Goal: Task Accomplishment & Management: Complete application form

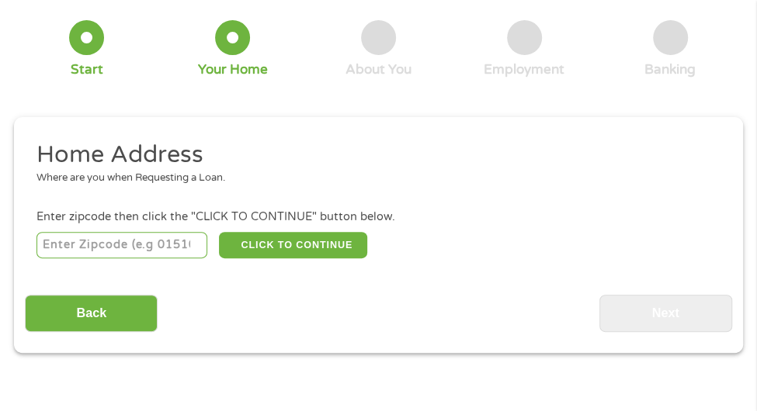
scroll to position [99, 0]
click at [71, 255] on input "number" at bounding box center [121, 245] width 171 height 26
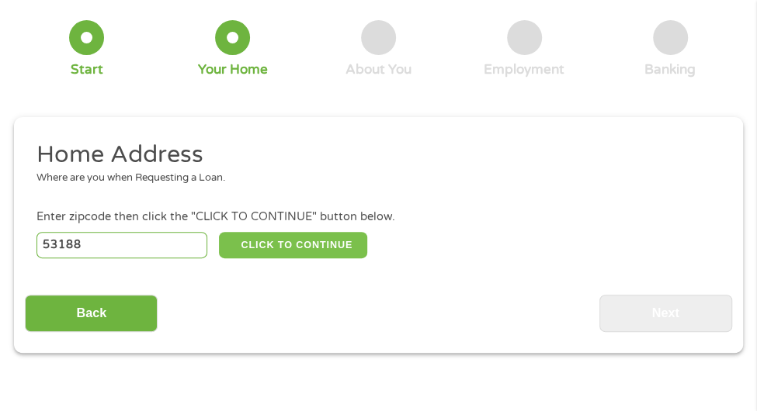
type input "53188"
click at [272, 246] on button "CLICK TO CONTINUE" at bounding box center [293, 245] width 149 height 26
type input "53188"
type input "Waukesha"
select select "[US_STATE]"
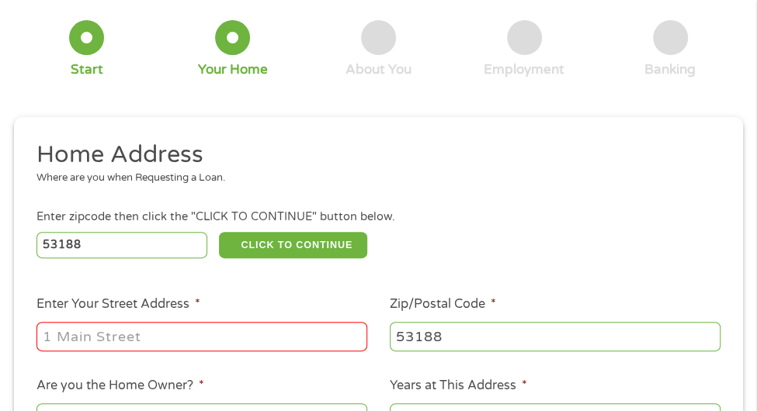
click at [104, 343] on input "Enter Your Street Address *" at bounding box center [201, 336] width 331 height 29
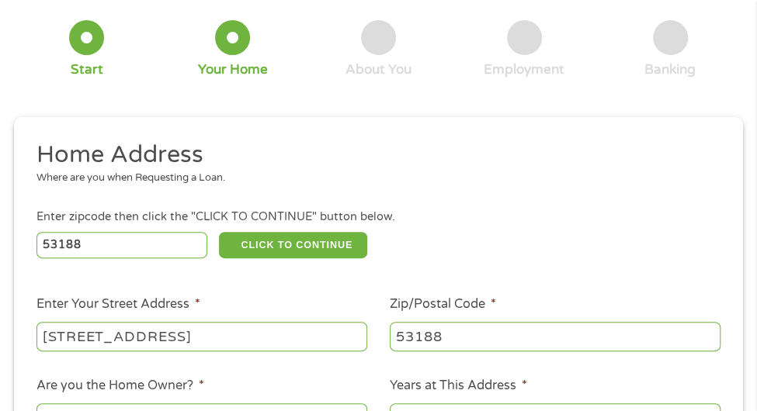
type input "[STREET_ADDRESS]"
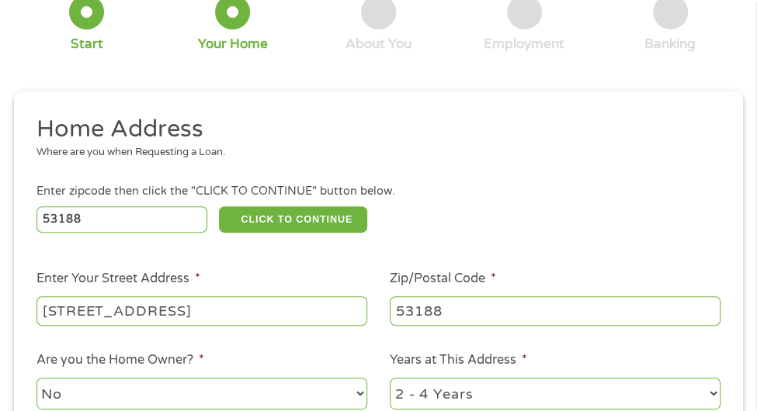
select select "yes"
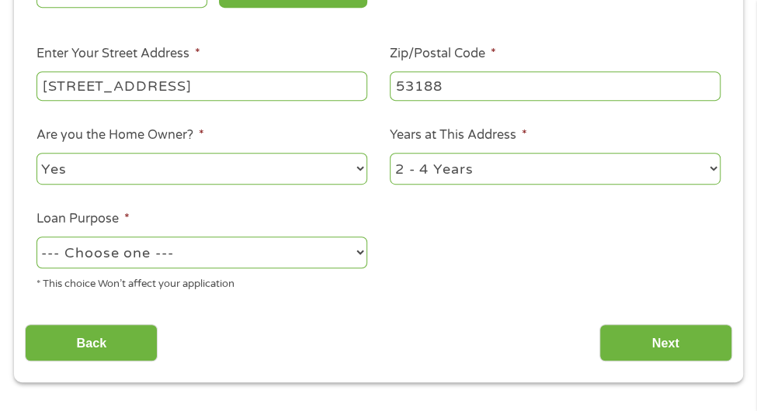
scroll to position [352, 0]
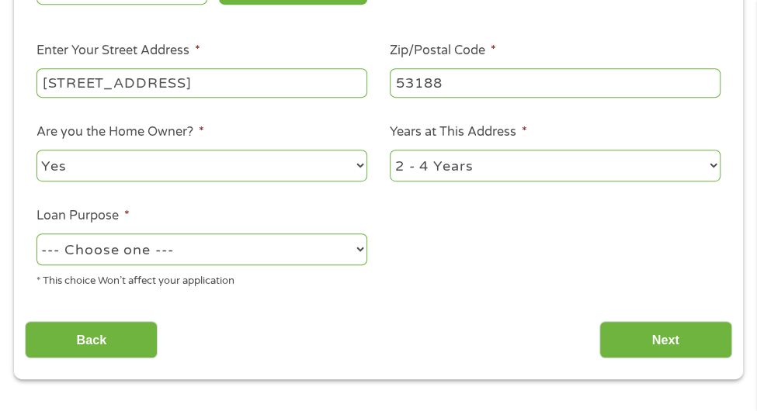
click at [454, 163] on select "1 Year or less 1 - 2 Years 2 - 4 Years Over 4 Years" at bounding box center [555, 166] width 331 height 32
select select "60months"
click at [390, 151] on select "1 Year or less 1 - 2 Years 2 - 4 Years Over 4 Years" at bounding box center [555, 166] width 331 height 32
click at [110, 250] on select "--- Choose one --- Pay Bills Debt Consolidation Home Improvement Major Purchase…" at bounding box center [201, 250] width 331 height 32
select select "paybills"
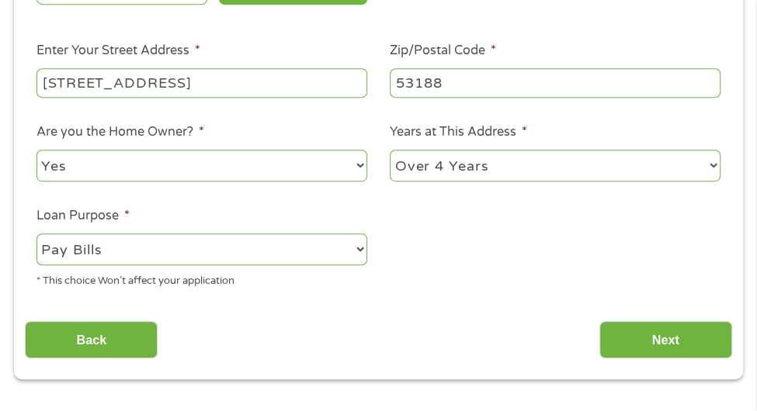
click at [36, 235] on select "--- Choose one --- Pay Bills Debt Consolidation Home Improvement Major Purchase…" at bounding box center [201, 250] width 331 height 32
click at [638, 334] on input "Next" at bounding box center [665, 340] width 133 height 38
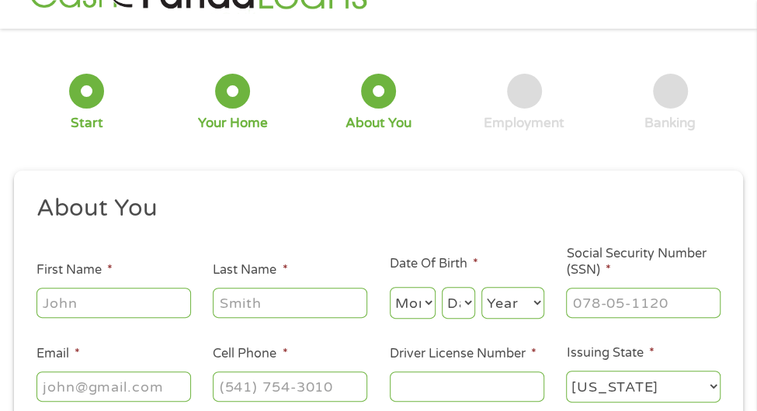
scroll to position [99, 0]
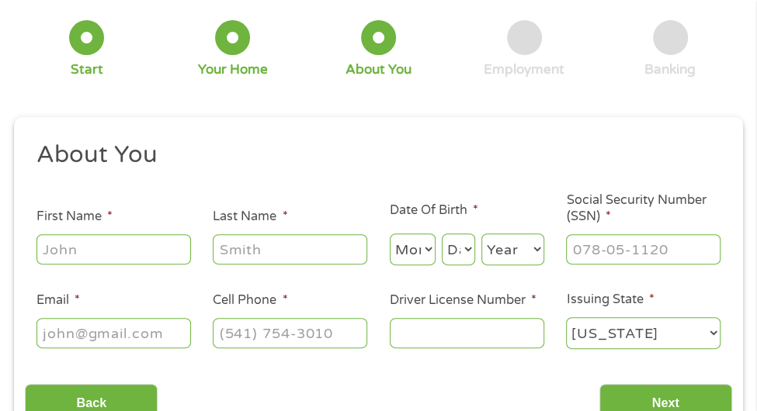
click at [94, 259] on input "First Name *" at bounding box center [113, 248] width 154 height 29
type input "[PERSON_NAME]"
click at [417, 255] on select "Month 1 2 3 4 5 6 7 8 9 10 11 12" at bounding box center [413, 250] width 46 height 32
select select "7"
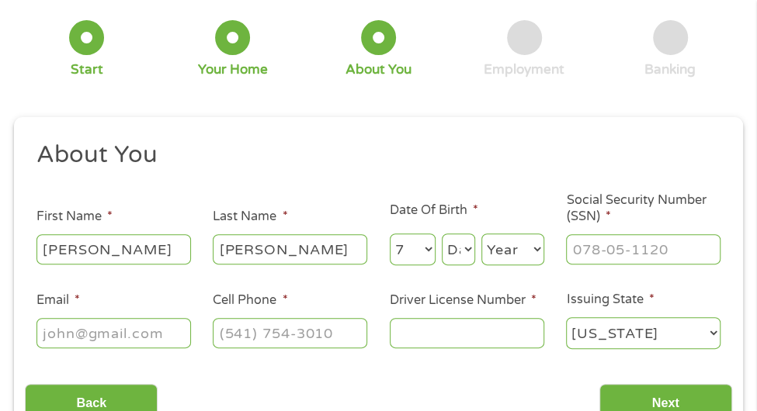
click at [390, 234] on select "Month 1 2 3 4 5 6 7 8 9 10 11 12" at bounding box center [413, 250] width 46 height 32
click at [459, 244] on select "Day 1 2 3 4 5 6 7 8 9 10 11 12 13 14 15 16 17 18 19 20 21 22 23 24 25 26 27 28 …" at bounding box center [458, 250] width 33 height 32
select select "2"
click at [442, 234] on select "Day 1 2 3 4 5 6 7 8 9 10 11 12 13 14 15 16 17 18 19 20 21 22 23 24 25 26 27 28 …" at bounding box center [458, 250] width 33 height 32
click at [496, 244] on select "Year [DATE] 2006 2005 2004 2003 2002 2001 2000 1999 1998 1997 1996 1995 1994 19…" at bounding box center [512, 250] width 63 height 32
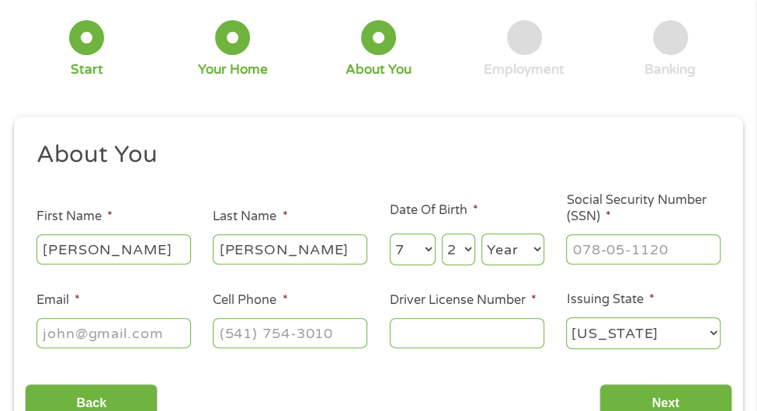
select select "1964"
click at [481, 234] on select "Year [DATE] 2006 2005 2004 2003 2002 2001 2000 1999 1998 1997 1996 1995 1994 19…" at bounding box center [512, 250] width 63 height 32
click at [591, 254] on input "___-__-____" at bounding box center [643, 248] width 154 height 29
type input "399-78-8464"
click at [63, 331] on input "Email *" at bounding box center [113, 332] width 154 height 29
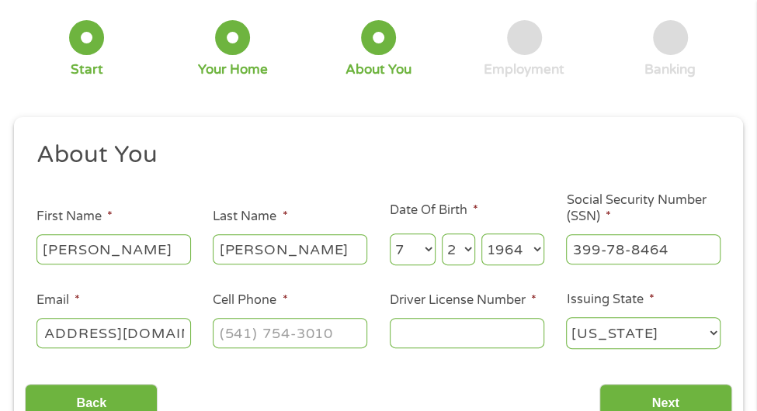
scroll to position [0, 92]
type input "[EMAIL_ADDRESS][DOMAIN_NAME]"
type input "[PHONE_NUMBER]"
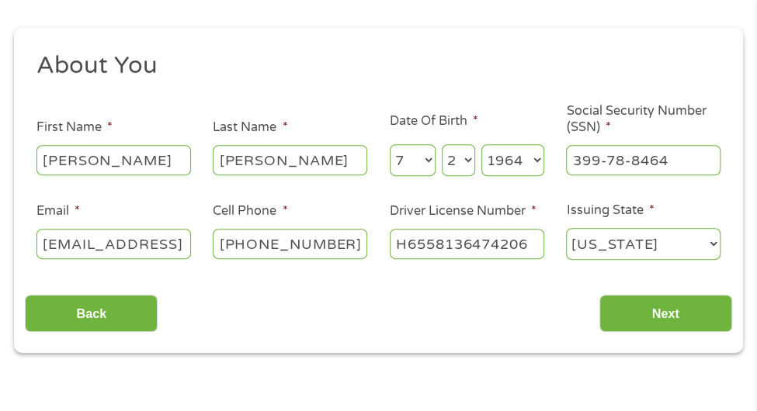
scroll to position [190, 0]
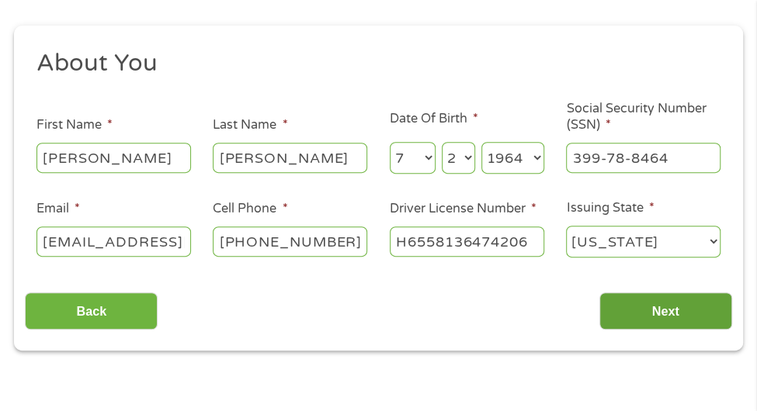
type input "H6558136474206"
click at [640, 303] on input "Next" at bounding box center [665, 312] width 133 height 38
click at [659, 314] on input "Next" at bounding box center [665, 312] width 133 height 38
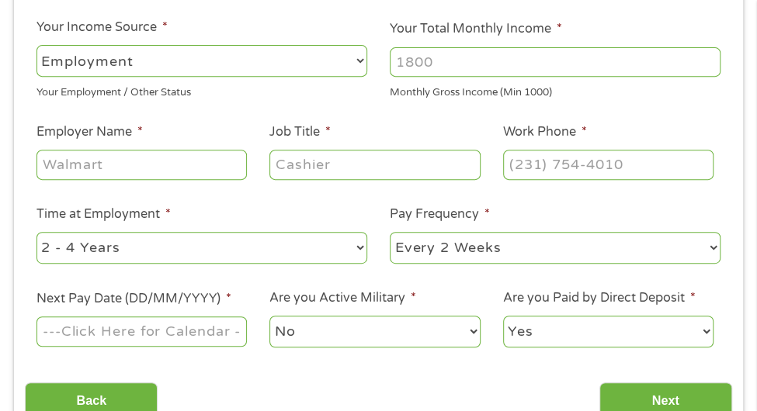
scroll to position [281, 0]
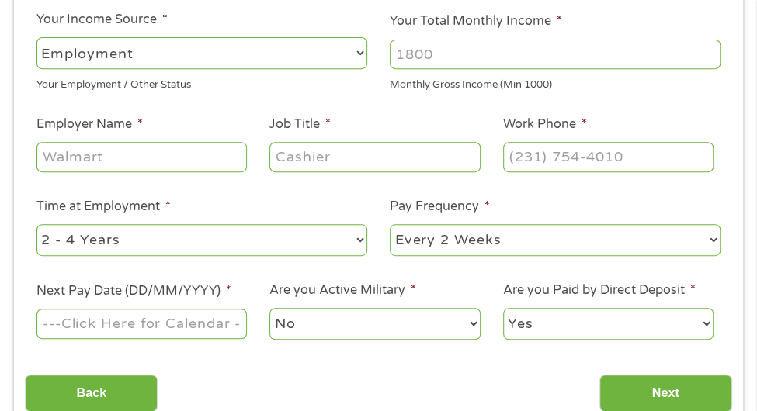
click at [106, 53] on select "--- Choose one --- Employment [DEMOGRAPHIC_DATA] Benefits" at bounding box center [201, 53] width 331 height 32
click at [423, 56] on input "Your Total Monthly Income *" at bounding box center [555, 54] width 331 height 29
type input "2400"
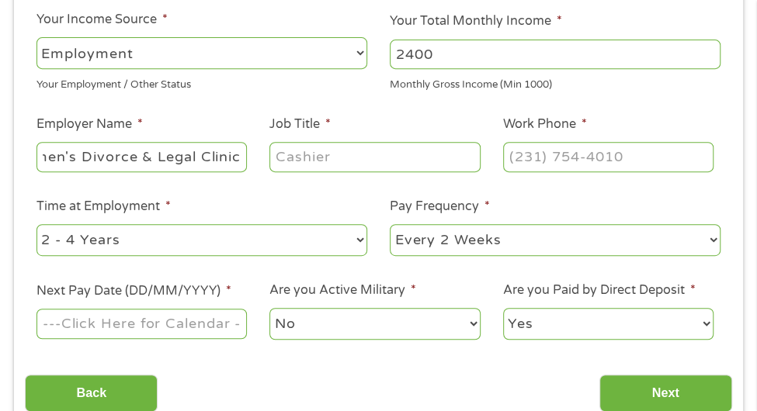
type input "Women's Divorce & Legal Clinic"
type input "O"
type input "Legal Assistant"
type input "[PHONE_NUMBER]"
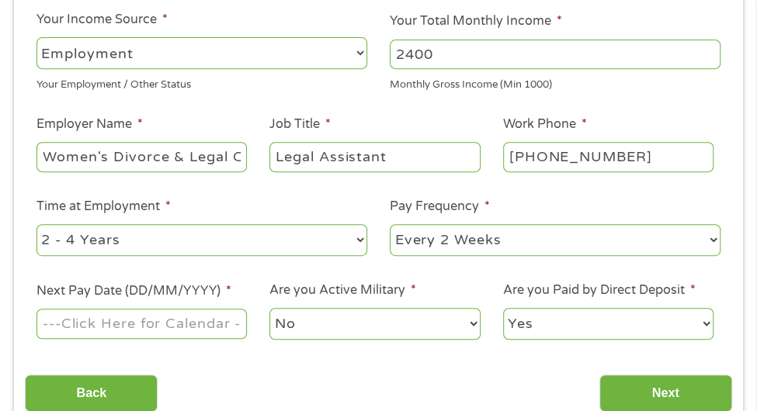
click at [142, 237] on select "--- Choose one --- 1 Year or less 1 - 2 Years 2 - 4 Years Over 4 Years" at bounding box center [201, 240] width 331 height 32
select select "60months"
click at [36, 224] on select "--- Choose one --- 1 Year or less 1 - 2 Years 2 - 4 Years Over 4 Years" at bounding box center [201, 240] width 331 height 32
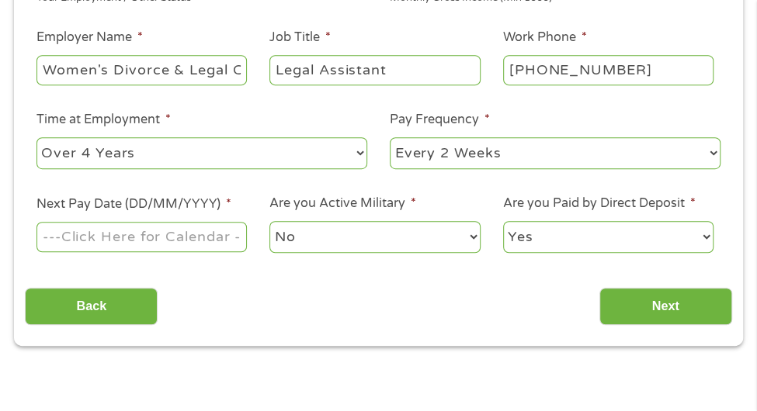
scroll to position [373, 0]
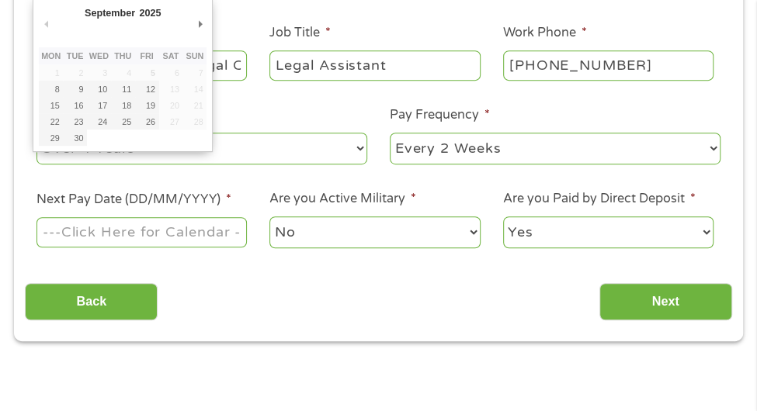
click at [92, 239] on input "Next Pay Date (DD/MM/YYYY) *" at bounding box center [141, 231] width 211 height 29
type input "[DATE]"
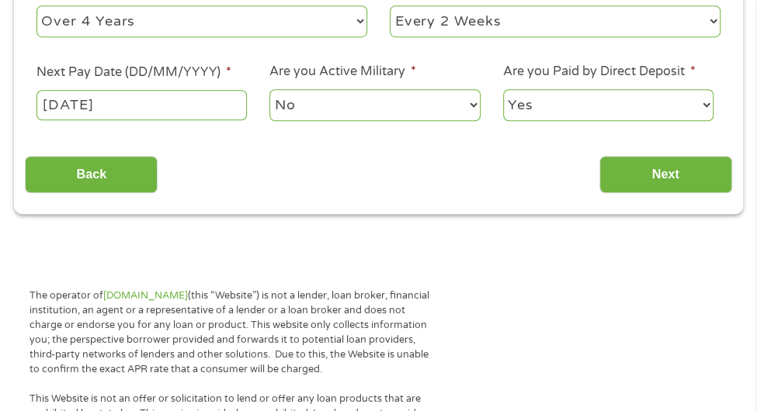
scroll to position [555, 0]
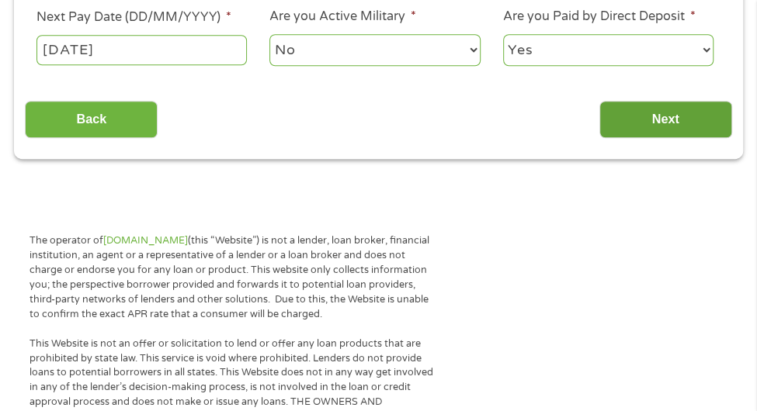
click at [630, 116] on input "Next" at bounding box center [665, 120] width 133 height 38
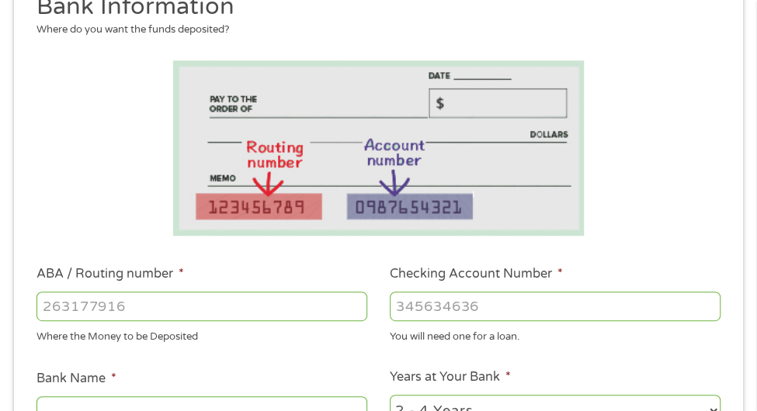
scroll to position [327, 0]
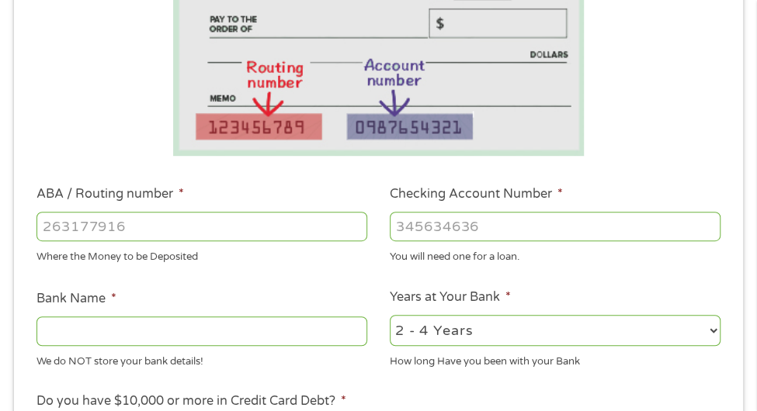
click at [67, 231] on input "ABA / Routing number *" at bounding box center [201, 226] width 331 height 29
type input "075911616"
type input "PEOPLES STATE BANK"
type input "075911616"
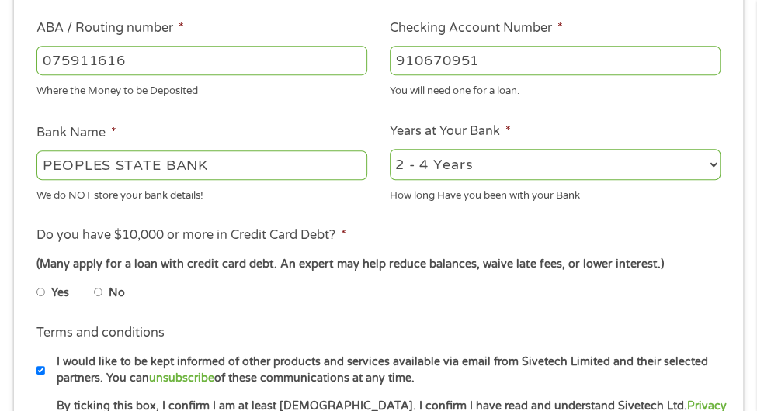
scroll to position [510, 0]
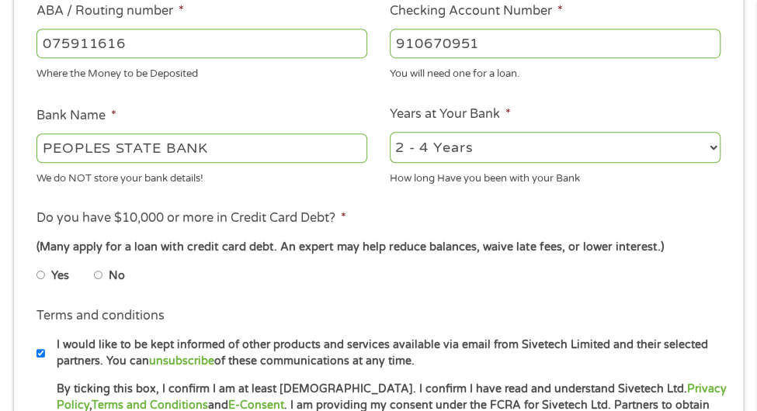
type input "910670951"
click at [100, 273] on input "No" at bounding box center [98, 275] width 9 height 25
radio input "true"
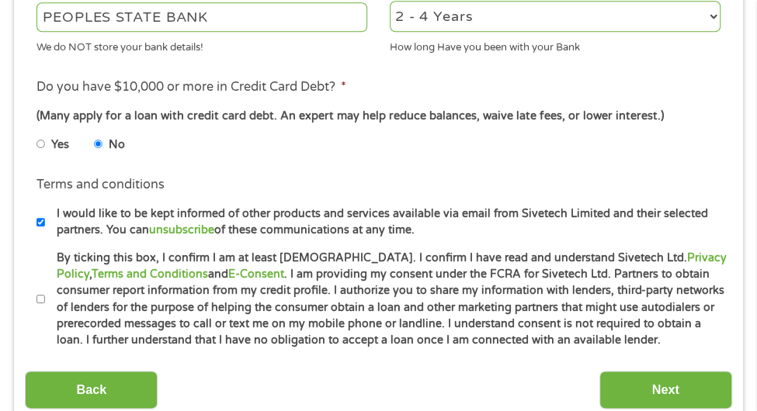
scroll to position [738, 0]
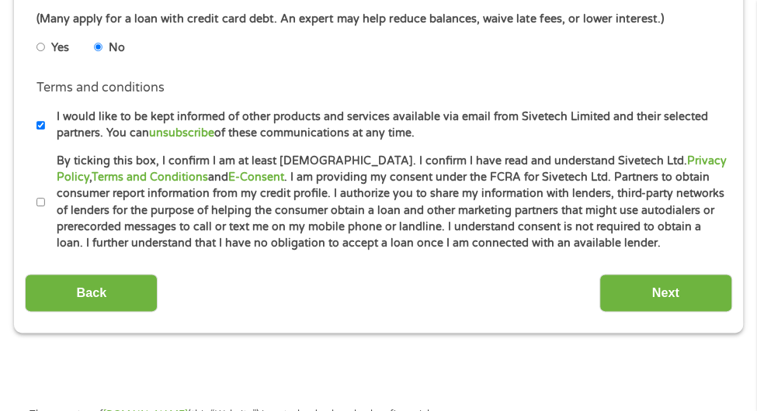
click at [42, 201] on input "By ticking this box, I confirm I am at least [DEMOGRAPHIC_DATA]. I confirm I ha…" at bounding box center [40, 202] width 9 height 25
checkbox input "true"
click at [666, 293] on input "Next" at bounding box center [665, 293] width 133 height 38
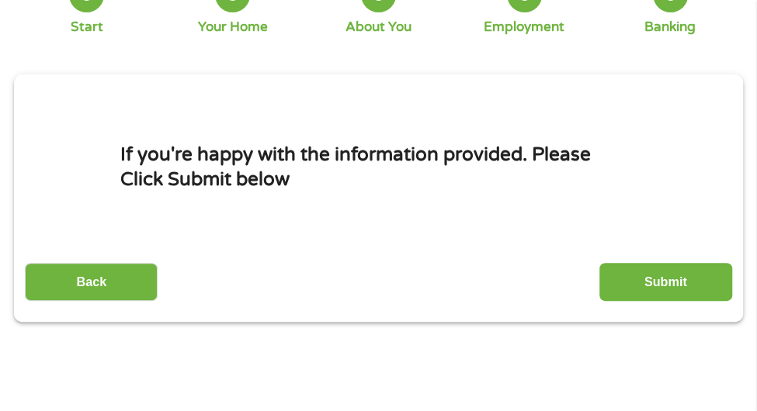
scroll to position [144, 0]
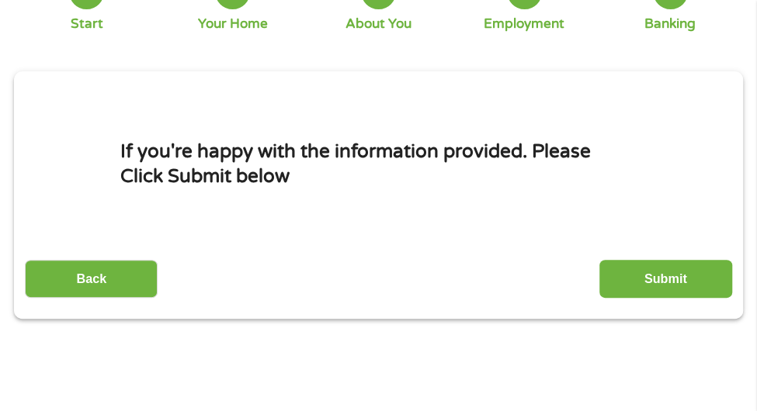
click at [655, 273] on input "Submit" at bounding box center [665, 279] width 133 height 38
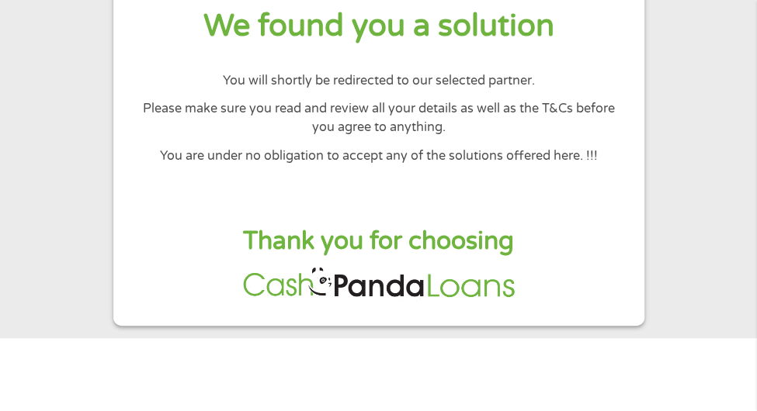
scroll to position [91, 0]
